Goal: Task Accomplishment & Management: Manage account settings

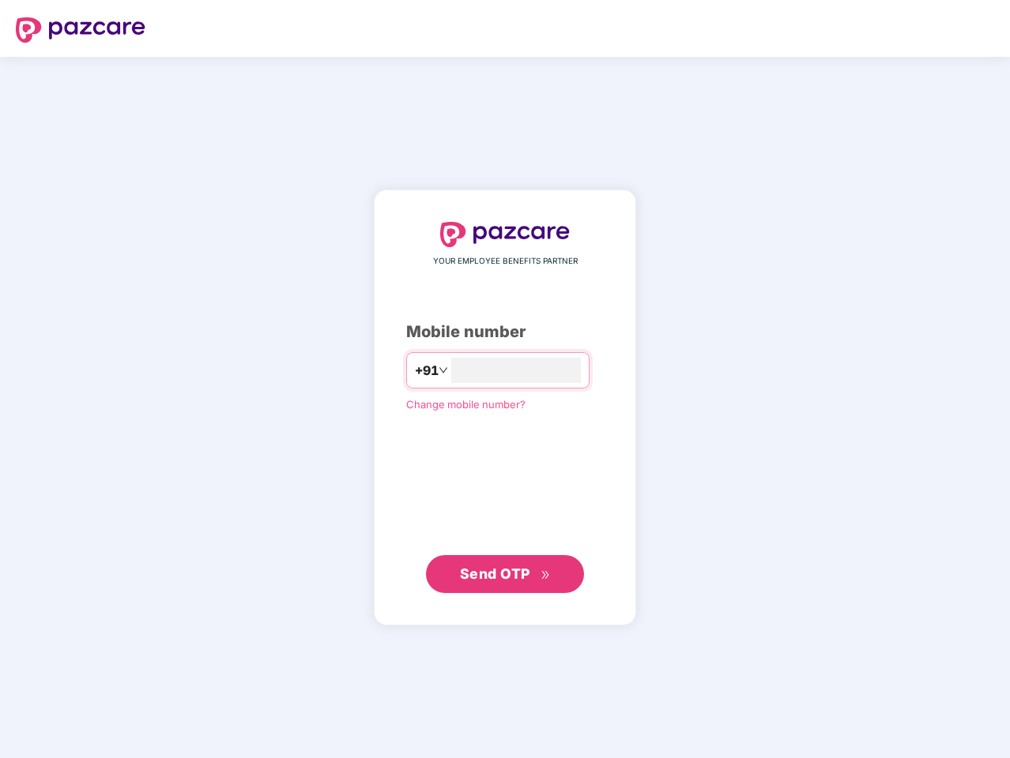
click at [505, 379] on input "number" at bounding box center [516, 370] width 130 height 25
click at [81, 30] on img at bounding box center [81, 29] width 130 height 25
click at [415, 370] on span "+91" at bounding box center [427, 371] width 24 height 20
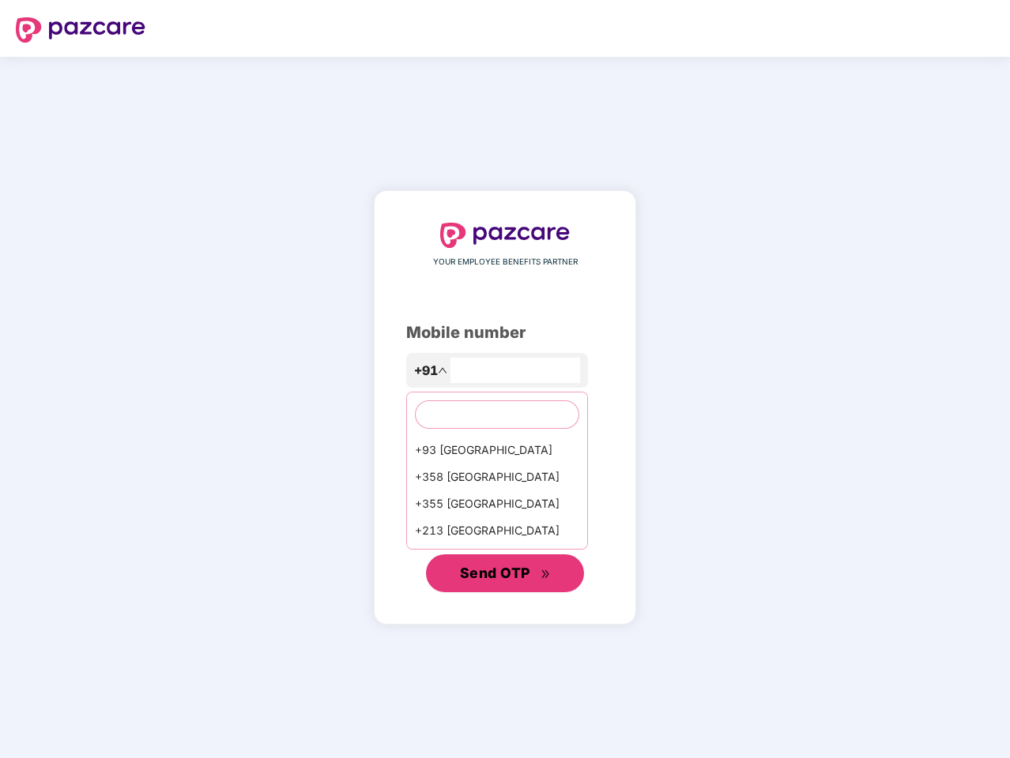
click at [505, 574] on span "Send OTP" at bounding box center [495, 573] width 70 height 17
